Goal: Navigation & Orientation: Find specific page/section

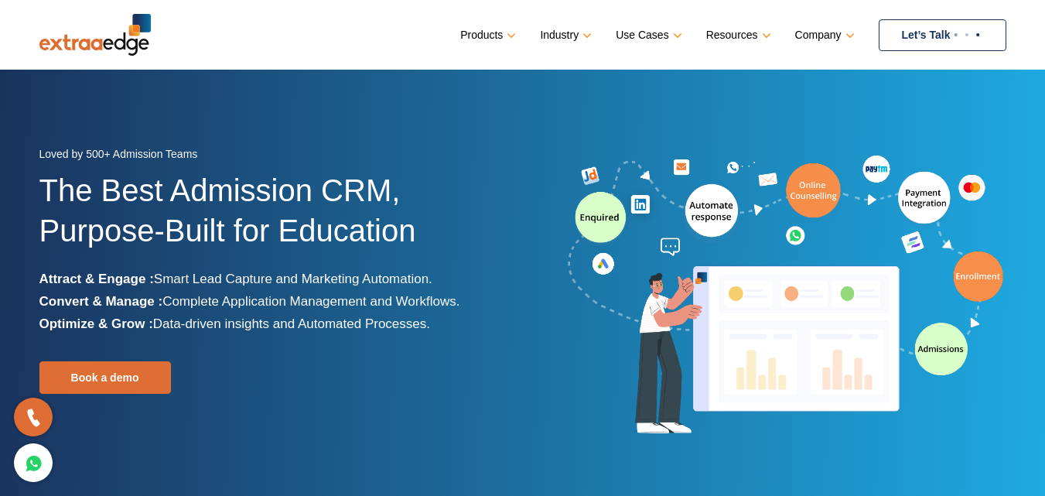
click at [909, 28] on link "Let’s Talk" at bounding box center [943, 35] width 128 height 32
